Goal: Task Accomplishment & Management: Use online tool/utility

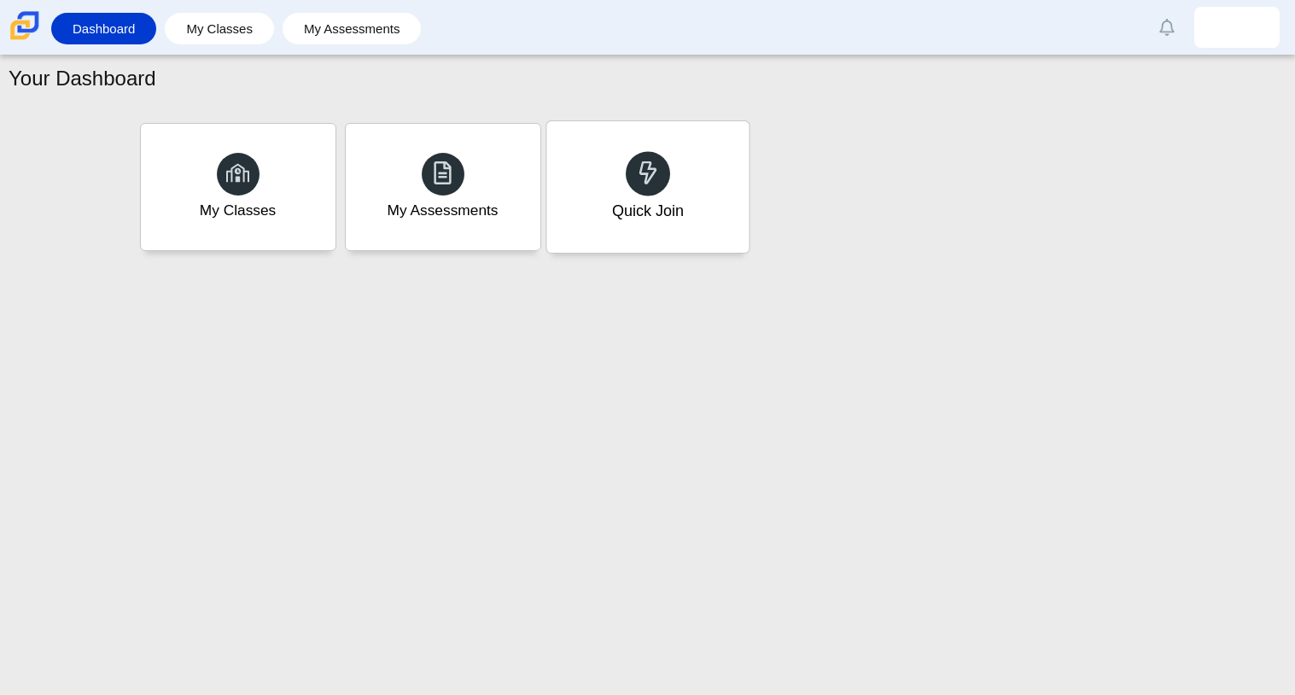
click at [666, 160] on div at bounding box center [648, 173] width 44 height 44
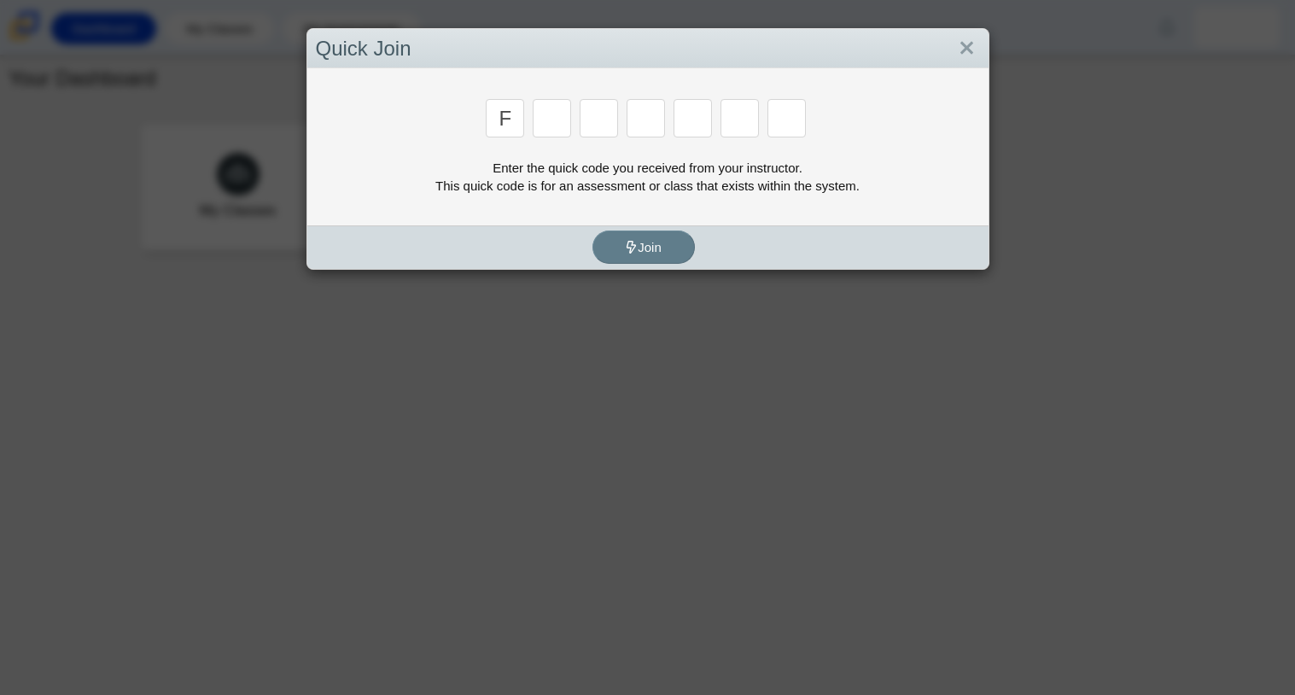
type input "f"
type input "7"
type input "m"
type input "c"
type input "h"
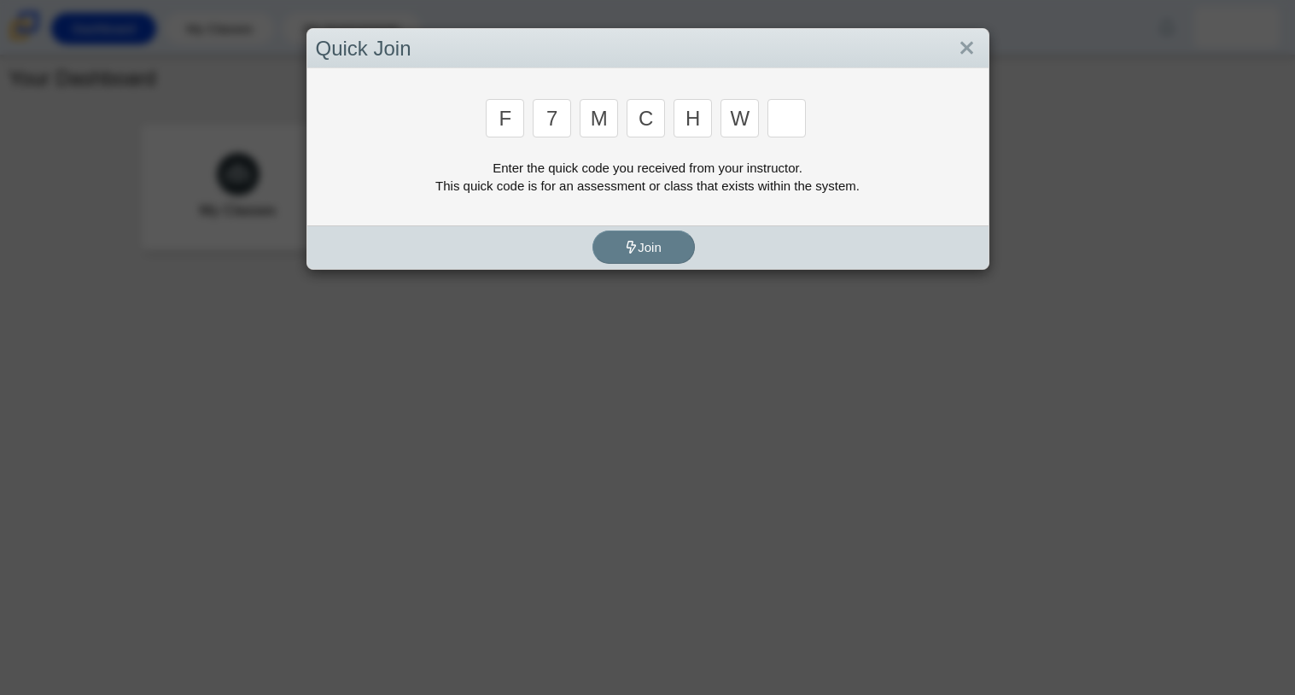
type input "w"
type input "k"
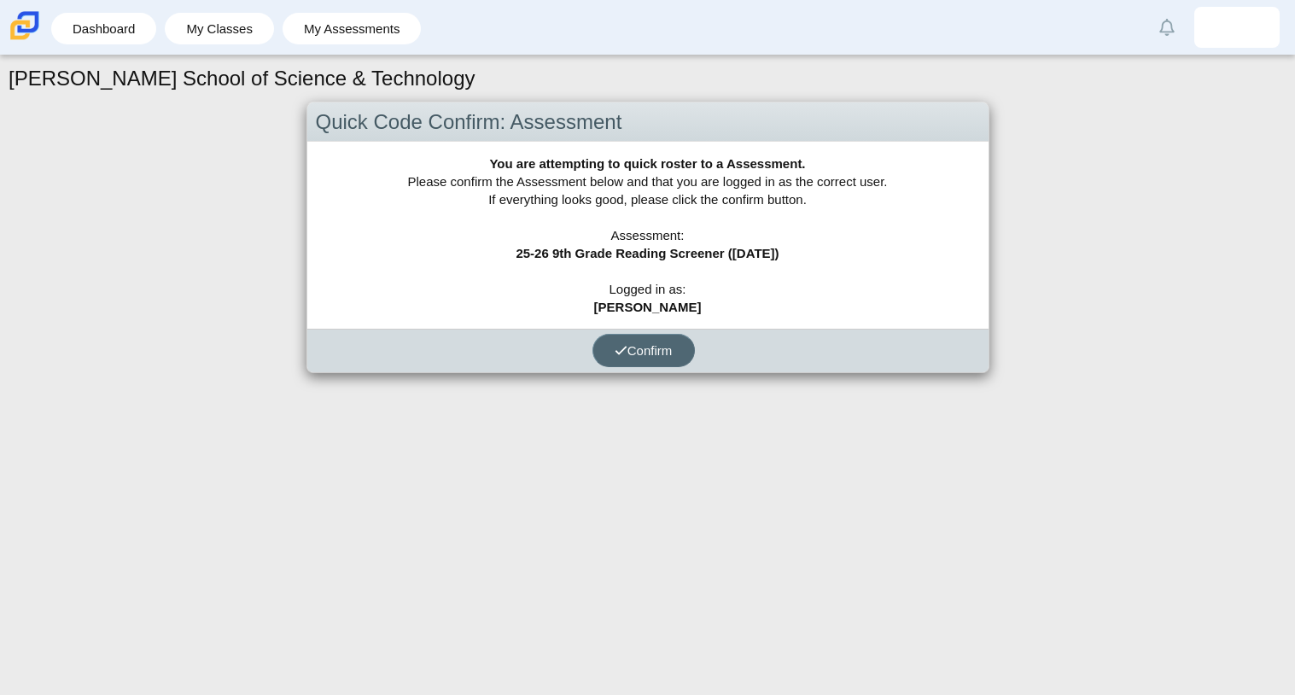
click at [664, 336] on button "Confirm" at bounding box center [643, 350] width 102 height 33
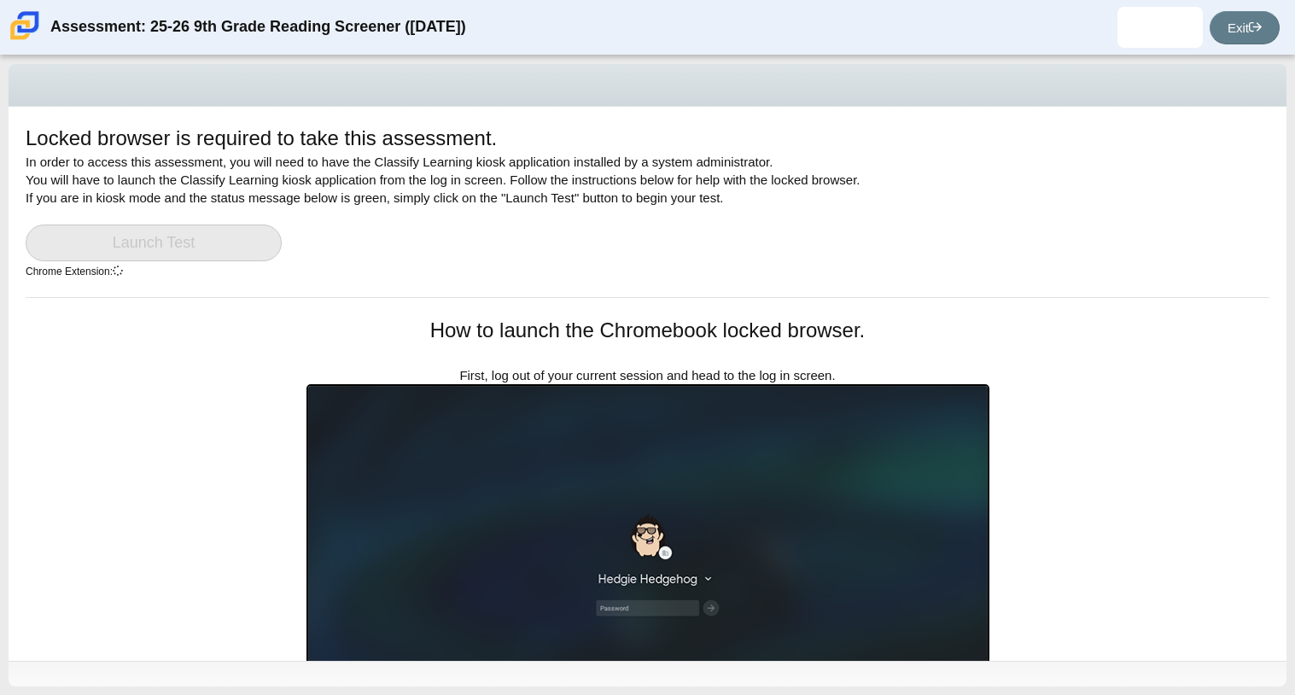
click at [1251, 179] on div "Locked browser is required to take this assessment. In order to access this ass…" at bounding box center [648, 210] width 1244 height 173
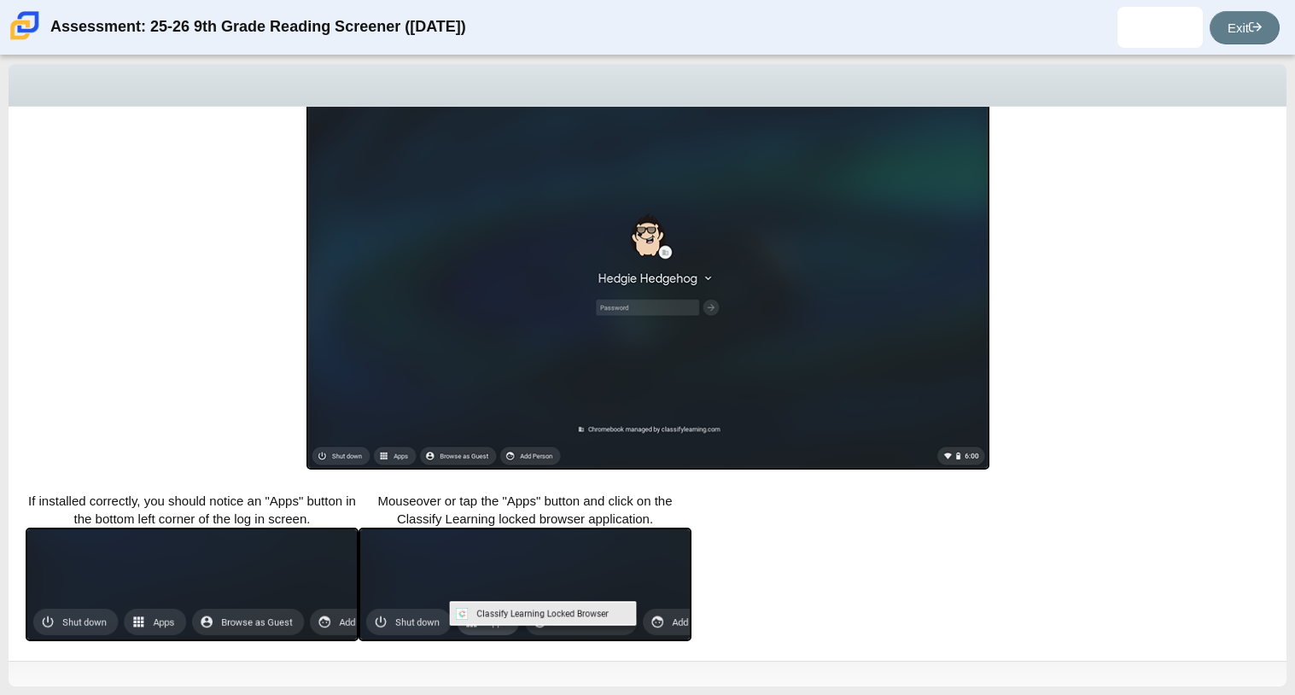
scroll to position [303, 0]
